Goal: Transaction & Acquisition: Purchase product/service

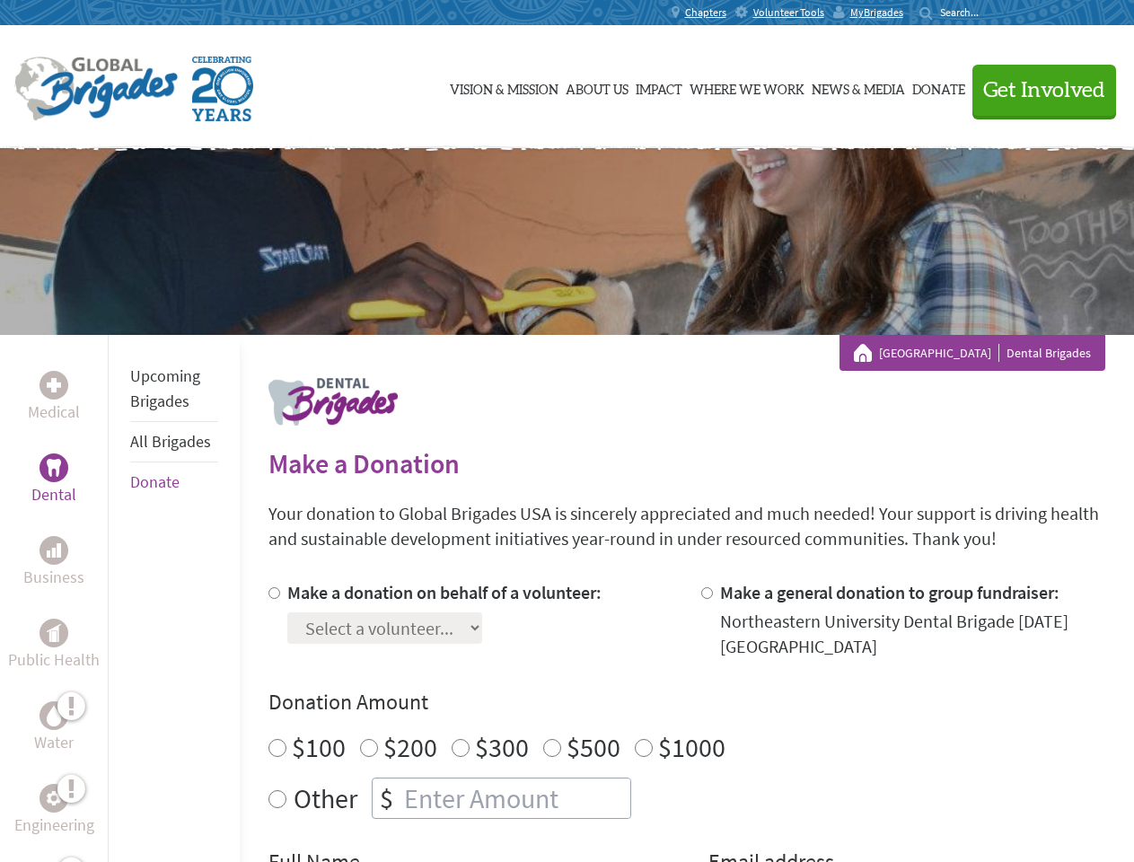
click at [992, 13] on div "Search for:" at bounding box center [956, 12] width 72 height 14
click at [1037, 90] on span "Get Involved" at bounding box center [1045, 91] width 122 height 22
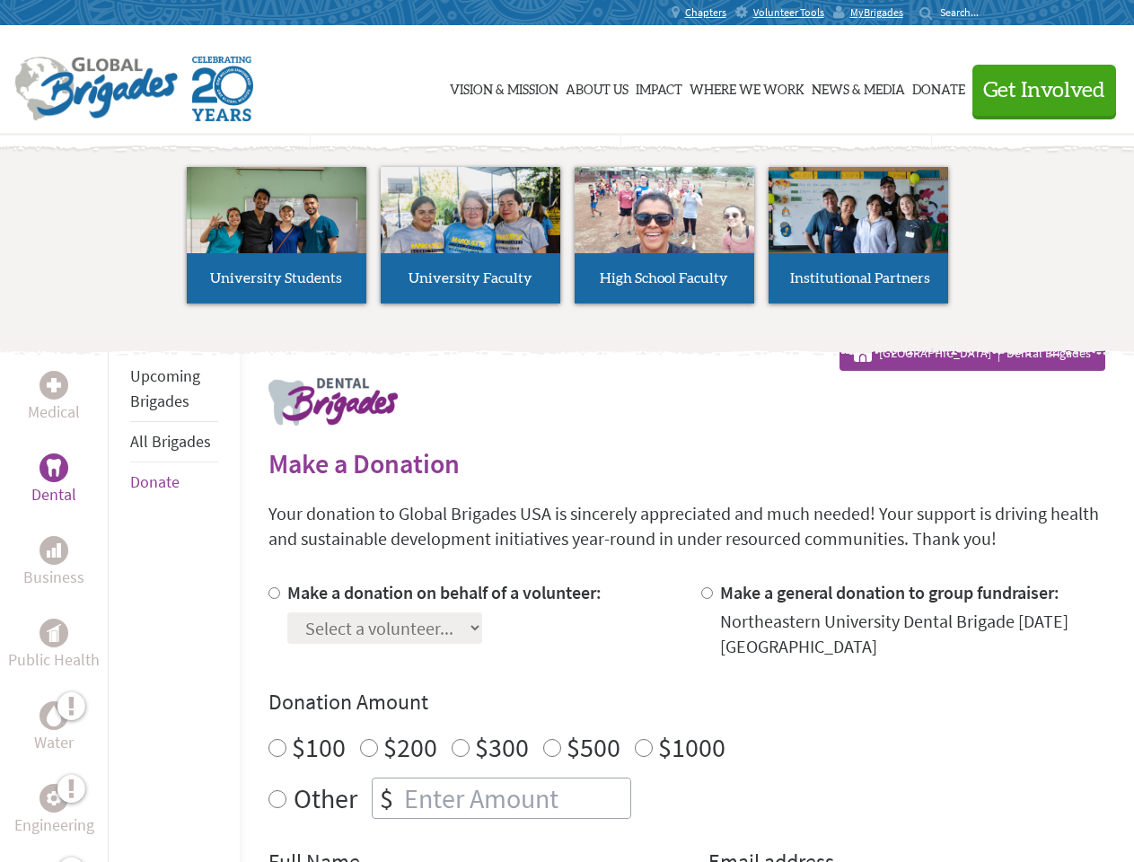
click at [568, 242] on li "High School Faculty" at bounding box center [665, 235] width 194 height 165
click at [119, 598] on div "Upcoming Brigades All Brigades Donate" at bounding box center [174, 766] width 132 height 862
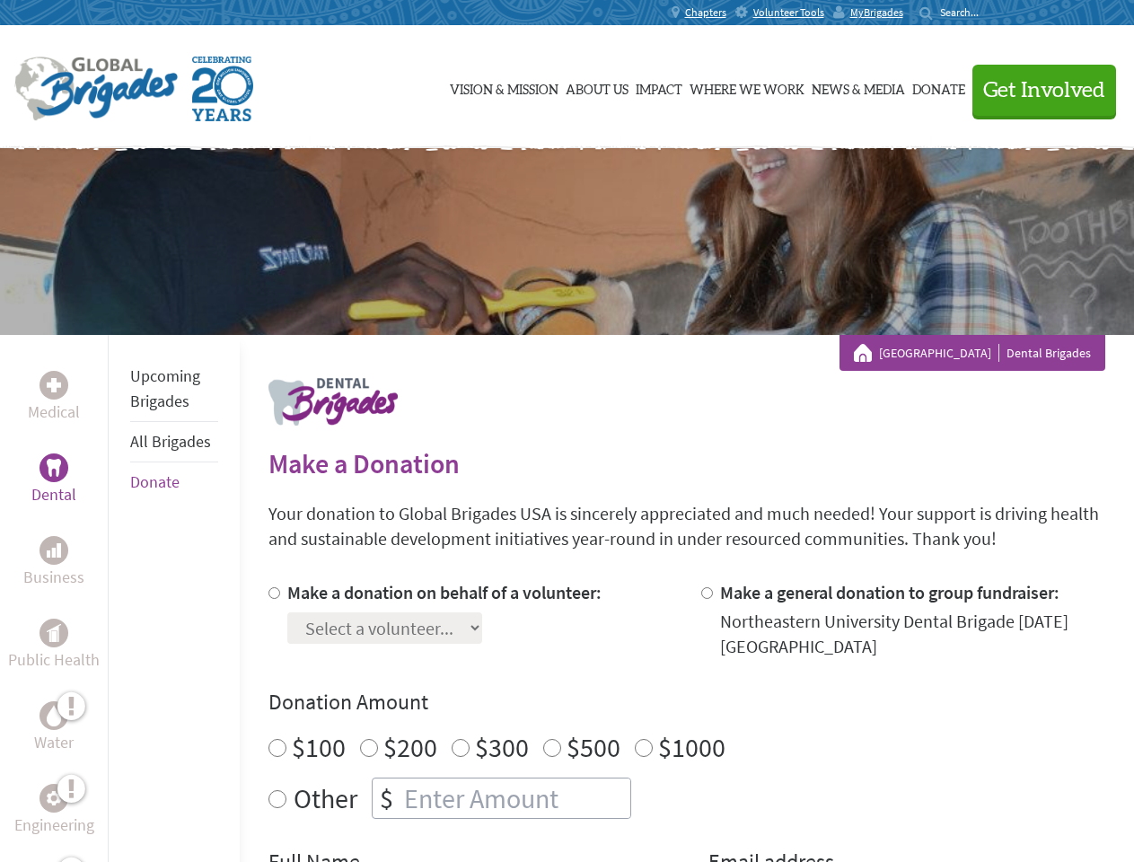
click at [686, 721] on div "Donation Amount $100 $200 $300 $500 $1000 Other $" at bounding box center [687, 753] width 837 height 131
click at [272, 593] on input "Make a donation on behalf of a volunteer:" at bounding box center [275, 593] width 12 height 12
radio input "true"
click at [706, 593] on input "Make a general donation to group fundraiser:" at bounding box center [708, 593] width 12 height 12
radio input "true"
